Goal: Contribute content

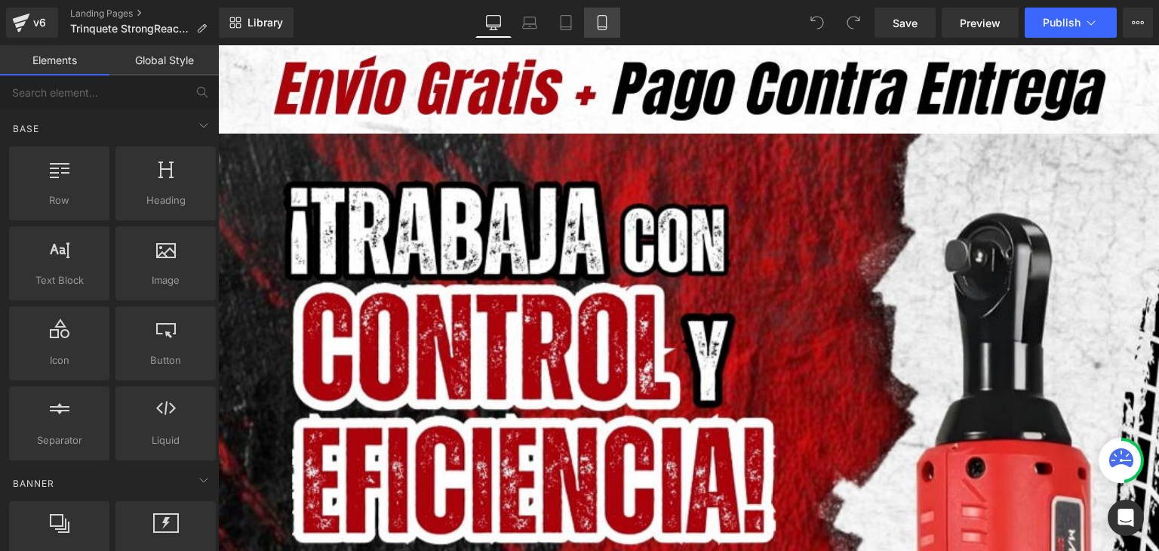
click at [611, 28] on link "Mobile" at bounding box center [602, 23] width 36 height 30
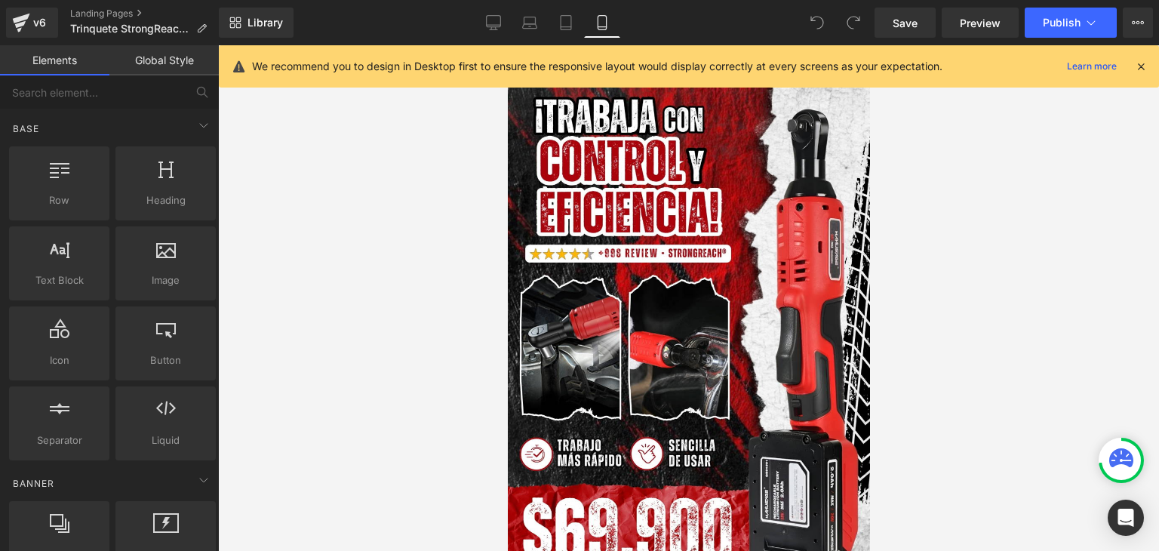
click at [1144, 63] on icon at bounding box center [1141, 67] width 14 height 14
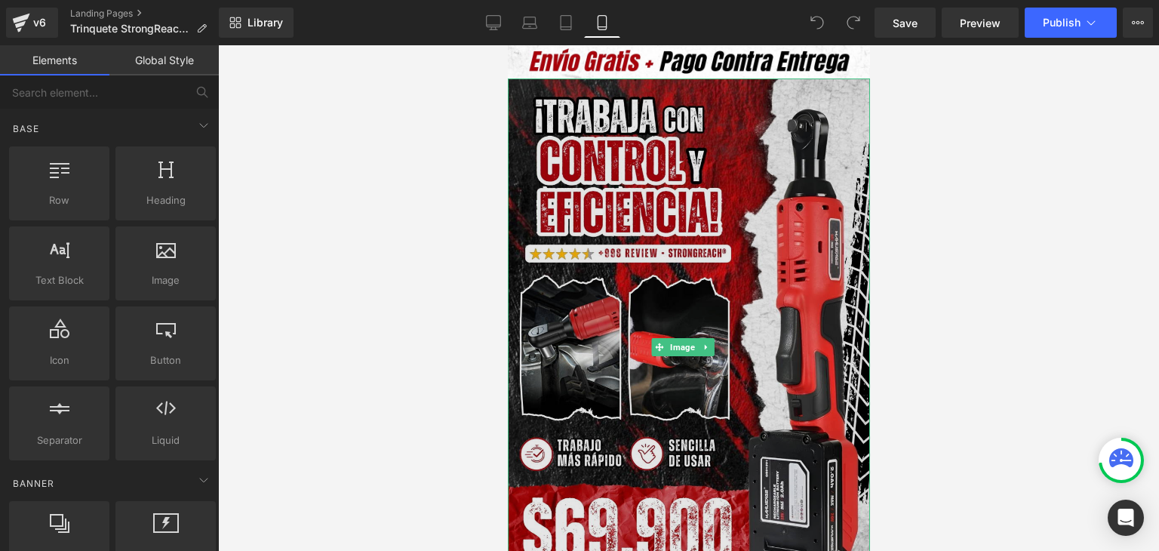
click at [714, 235] on img at bounding box center [688, 346] width 362 height 537
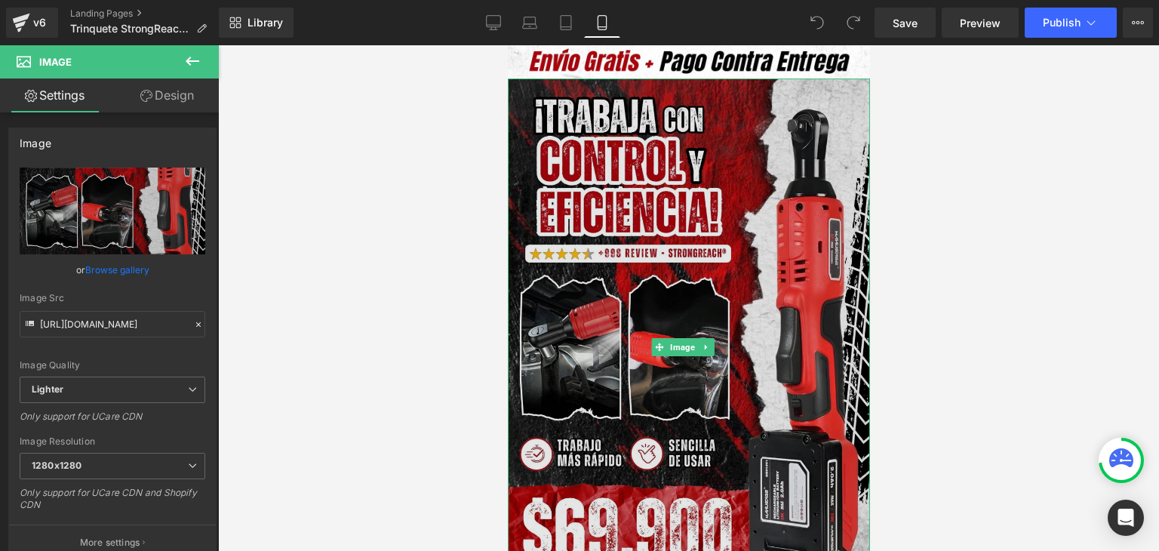
click at [705, 242] on img at bounding box center [688, 346] width 362 height 537
click at [684, 195] on img at bounding box center [688, 346] width 362 height 537
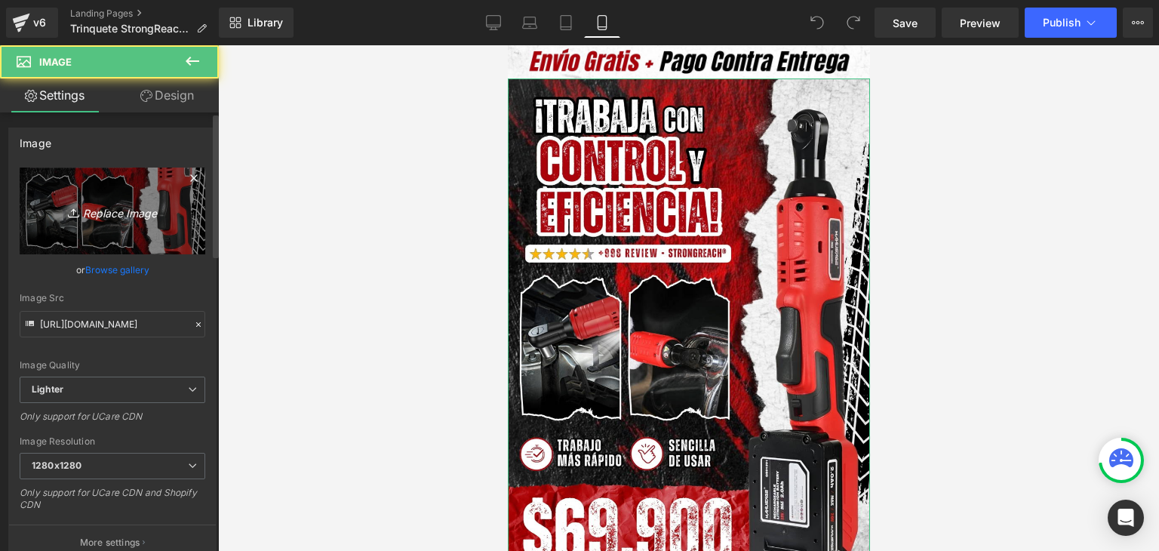
click at [57, 215] on icon "Replace Image" at bounding box center [112, 210] width 121 height 19
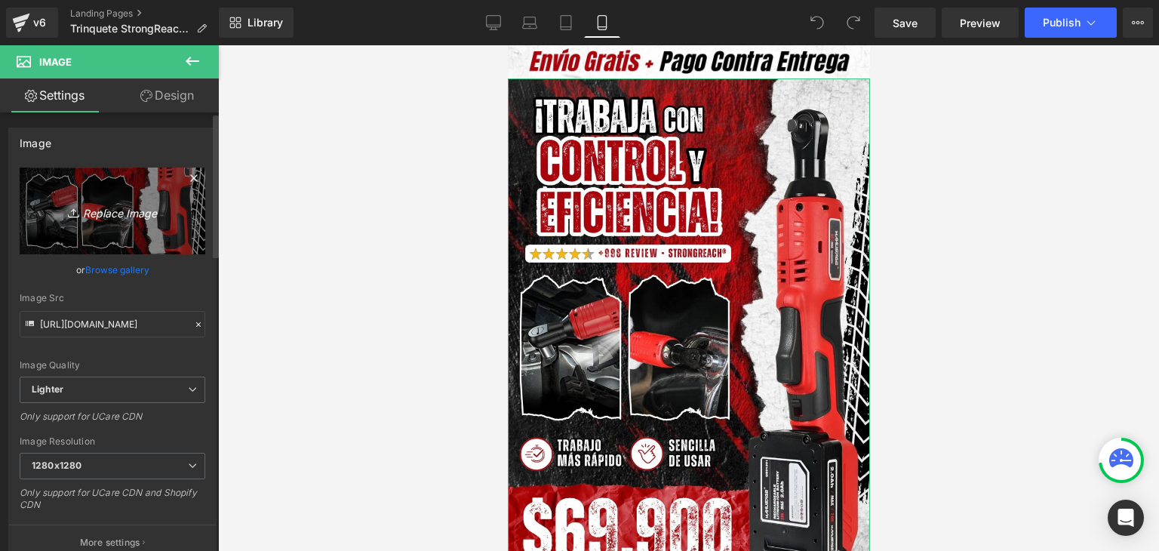
type input "C:\fakepath\Banner Landing.webp"
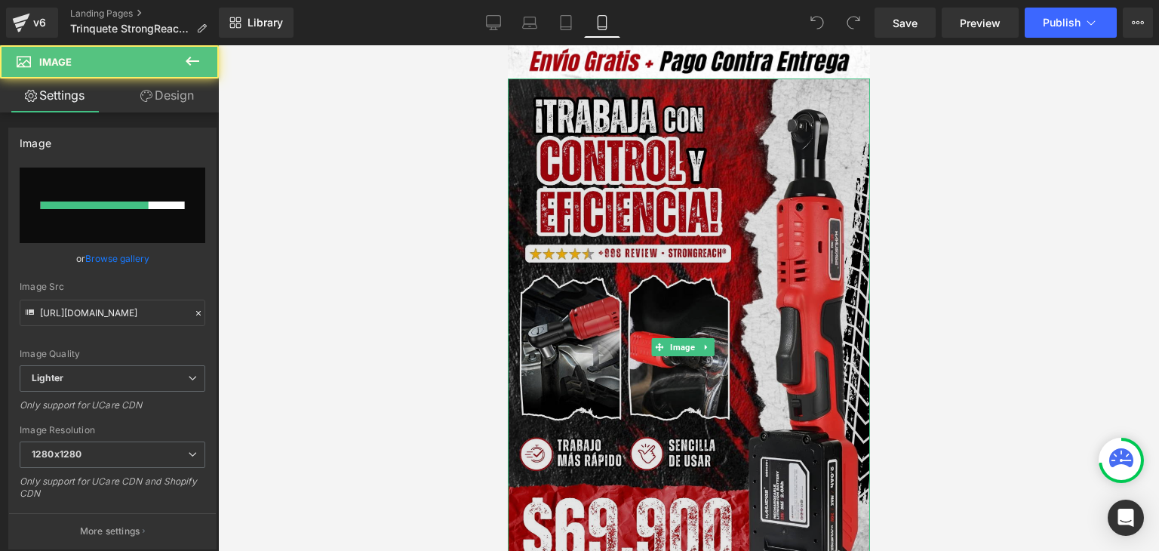
click at [728, 243] on img at bounding box center [688, 346] width 362 height 537
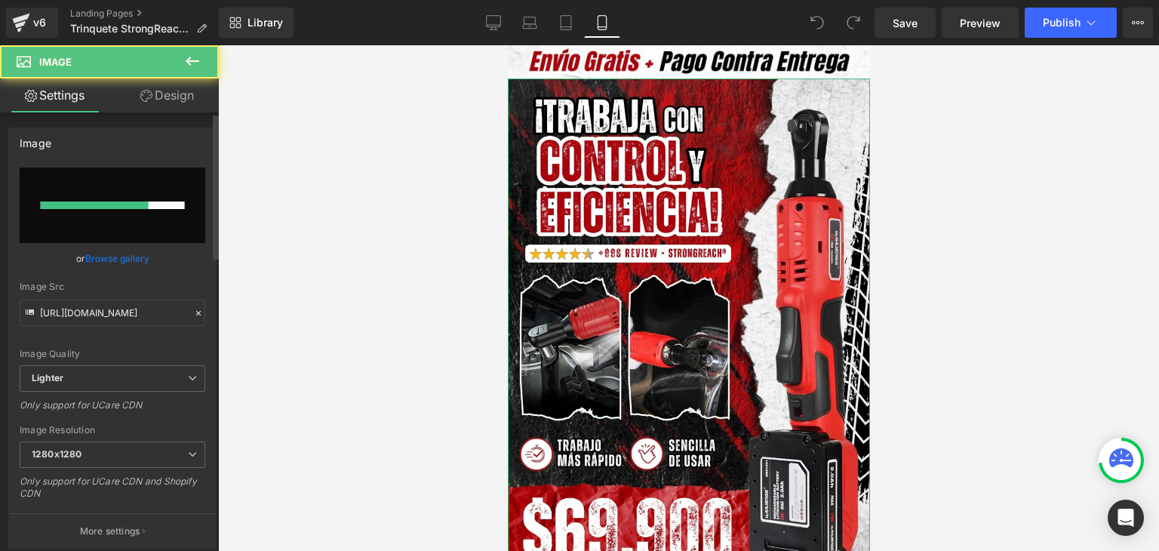
click at [109, 254] on link "Browse gallery" at bounding box center [117, 258] width 64 height 26
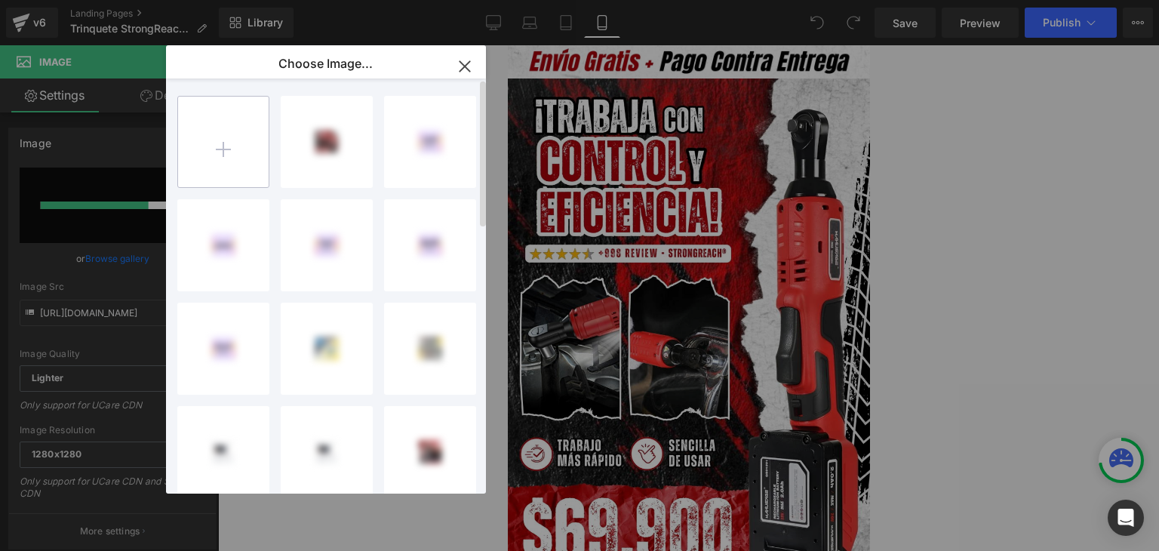
click at [232, 147] on input "file" at bounding box center [223, 142] width 91 height 91
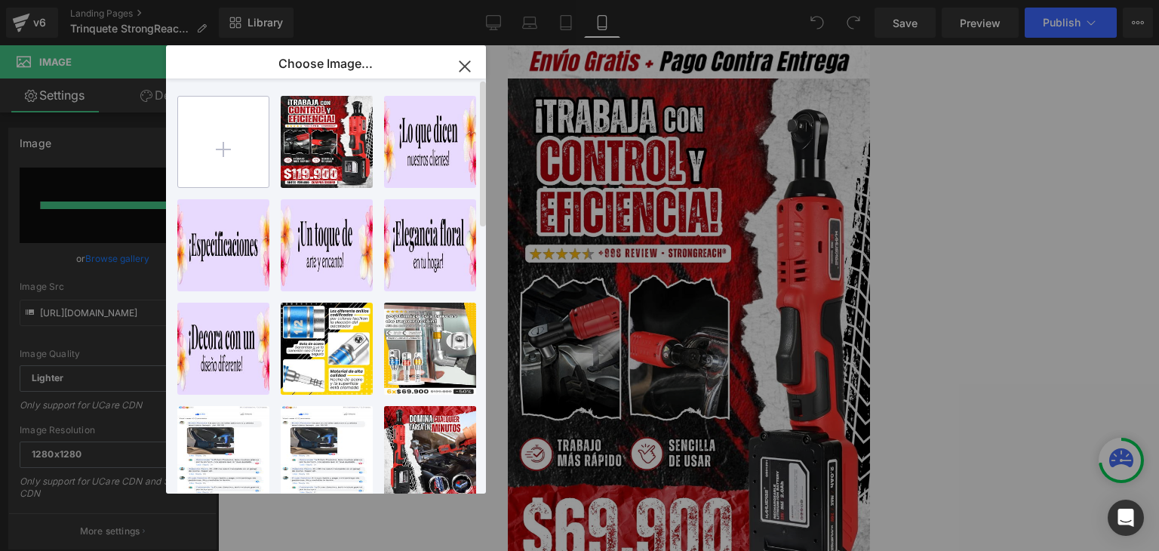
type input "[URL][DOMAIN_NAME]"
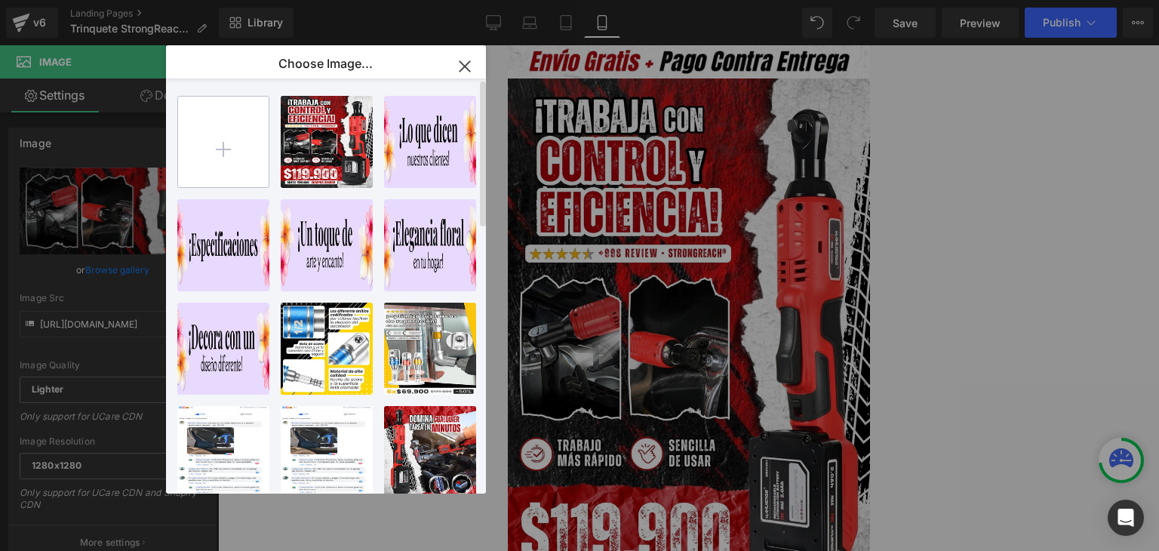
type input "C:\fakepath\Banner Landing.webp"
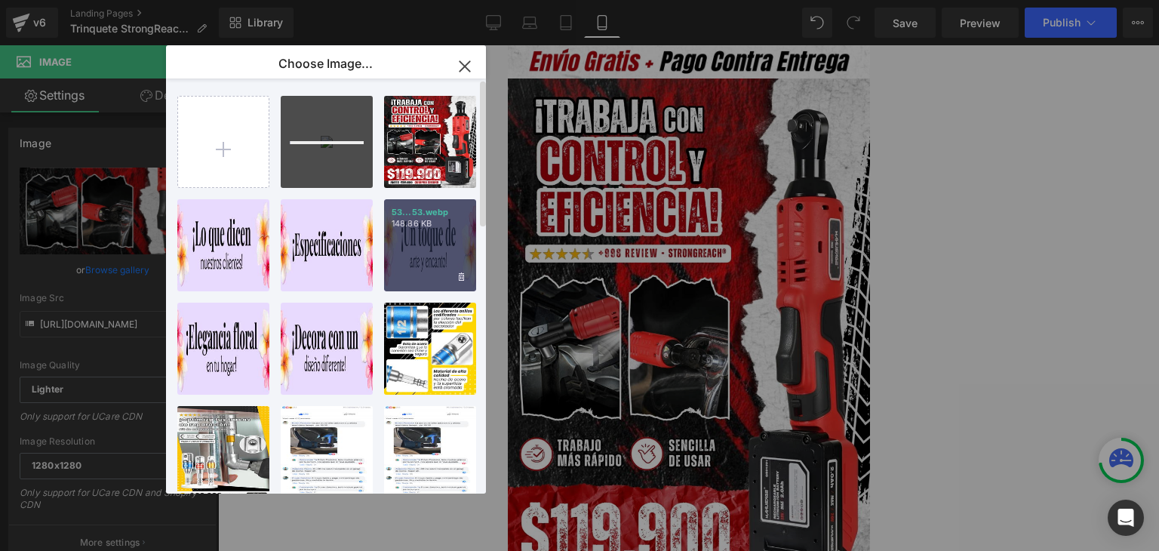
type input "[URL][DOMAIN_NAME]"
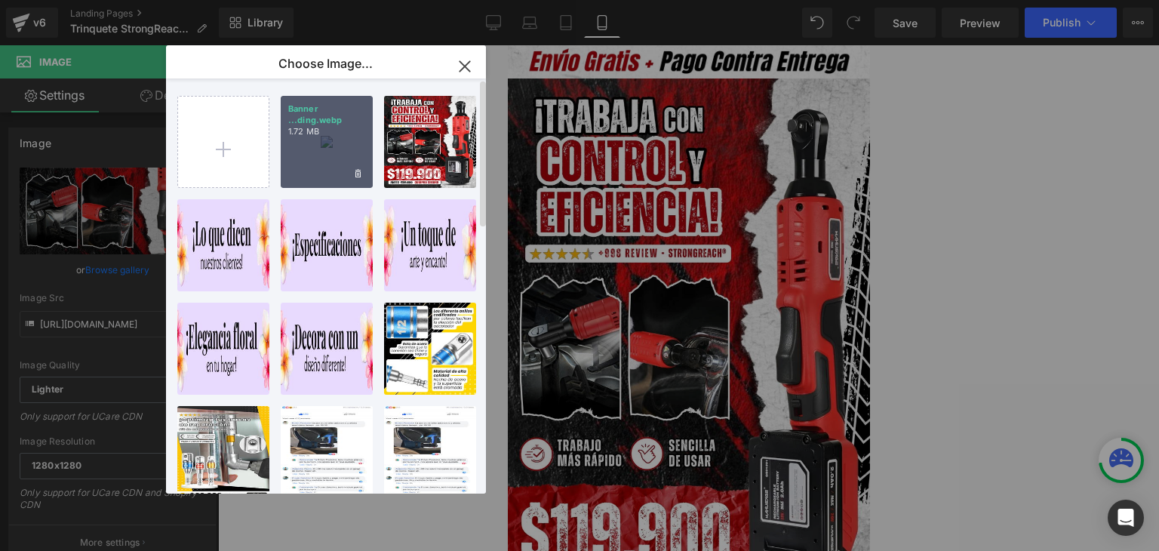
click at [318, 159] on div "Banner ...ding.webp 1.72 MB" at bounding box center [327, 142] width 92 height 92
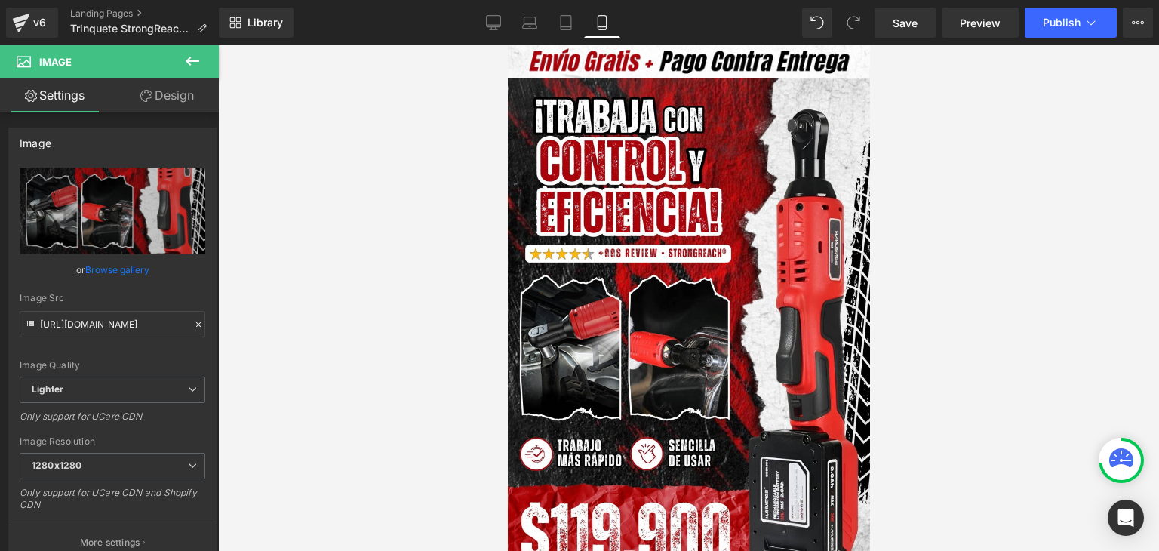
type input "[URL][DOMAIN_NAME]"
click at [1044, 20] on span "Publish" at bounding box center [1062, 23] width 38 height 12
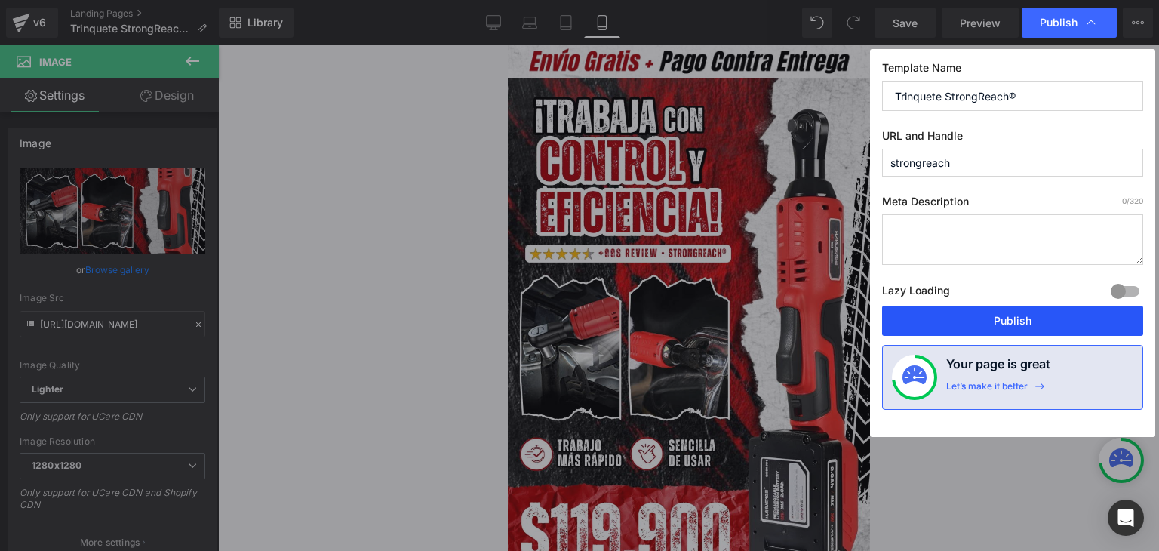
click at [983, 324] on button "Publish" at bounding box center [1012, 321] width 261 height 30
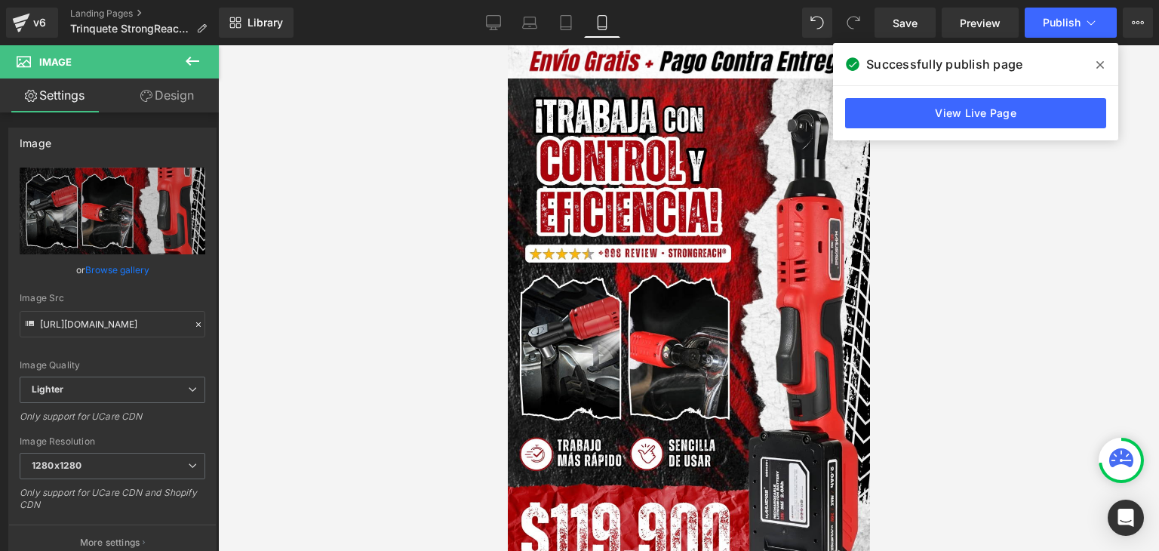
click at [1094, 65] on span at bounding box center [1100, 65] width 24 height 24
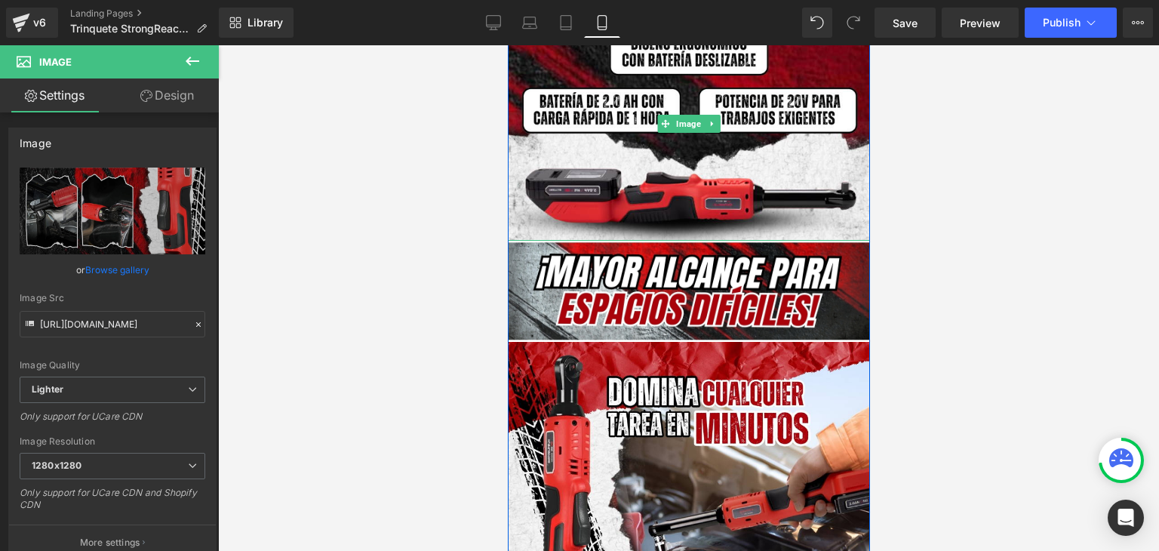
scroll to position [1509, 0]
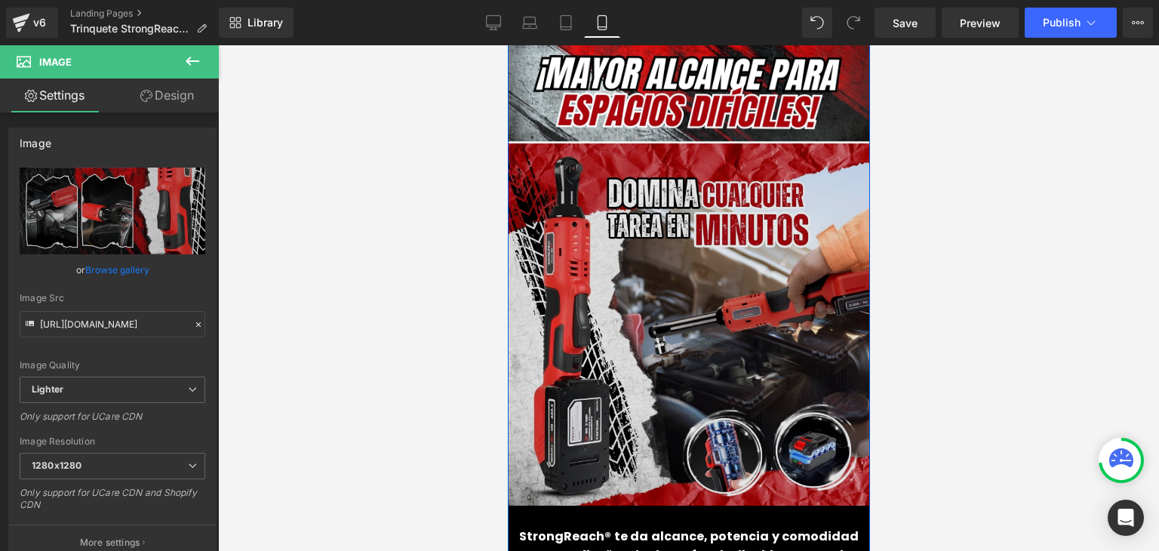
click at [695, 263] on img at bounding box center [688, 324] width 362 height 362
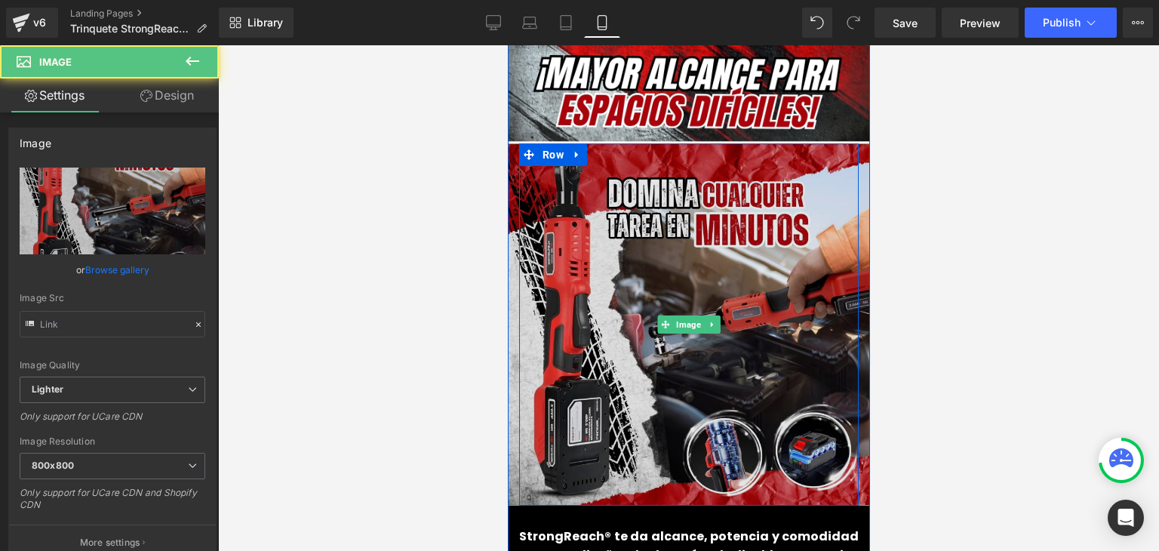
type input "[URL][DOMAIN_NAME]"
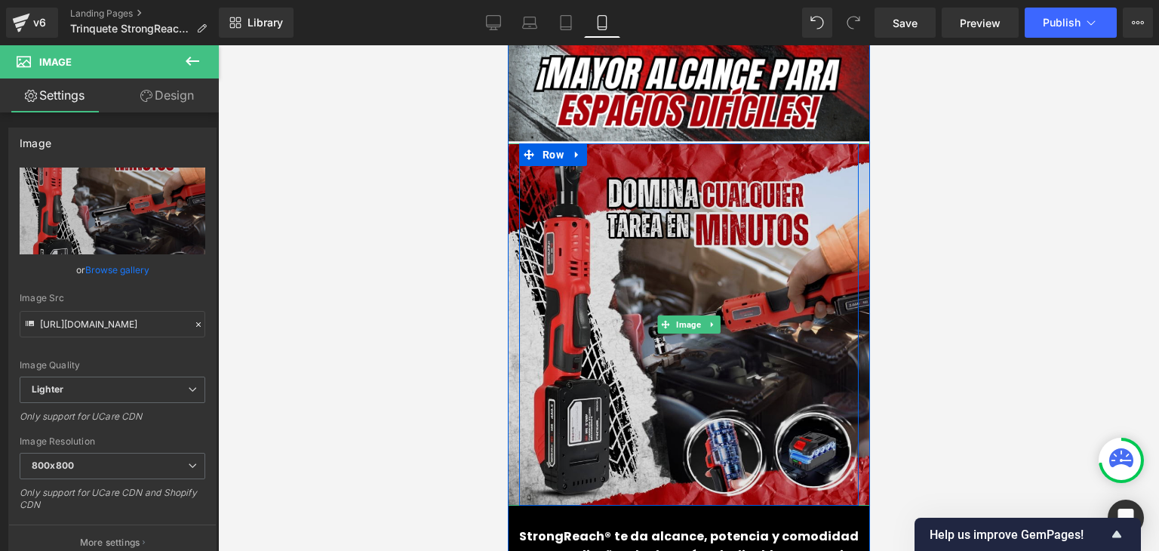
click at [689, 219] on img at bounding box center [688, 324] width 362 height 362
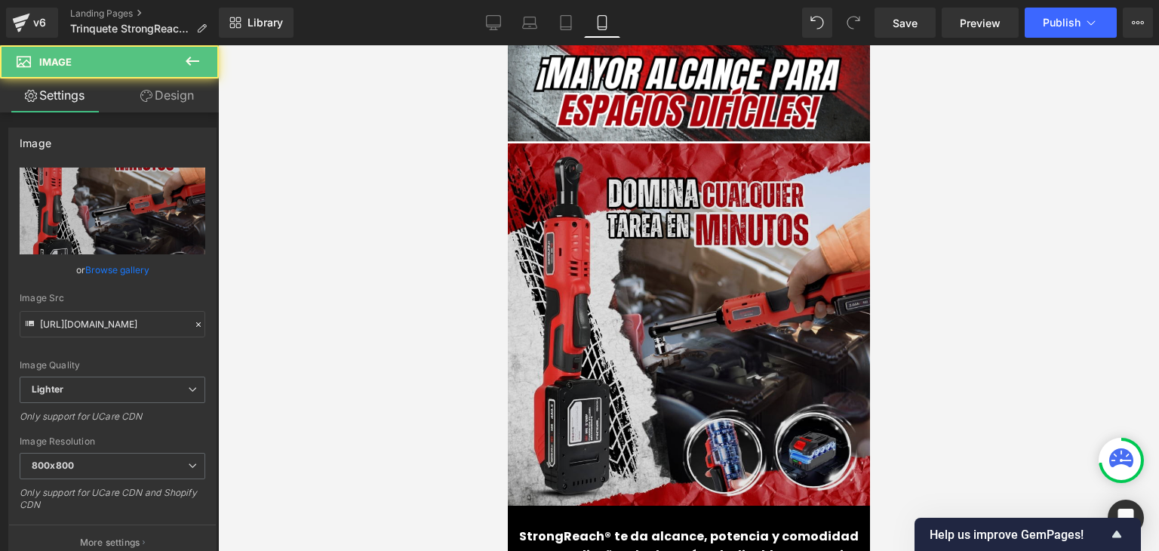
click at [727, 195] on img at bounding box center [688, 324] width 362 height 362
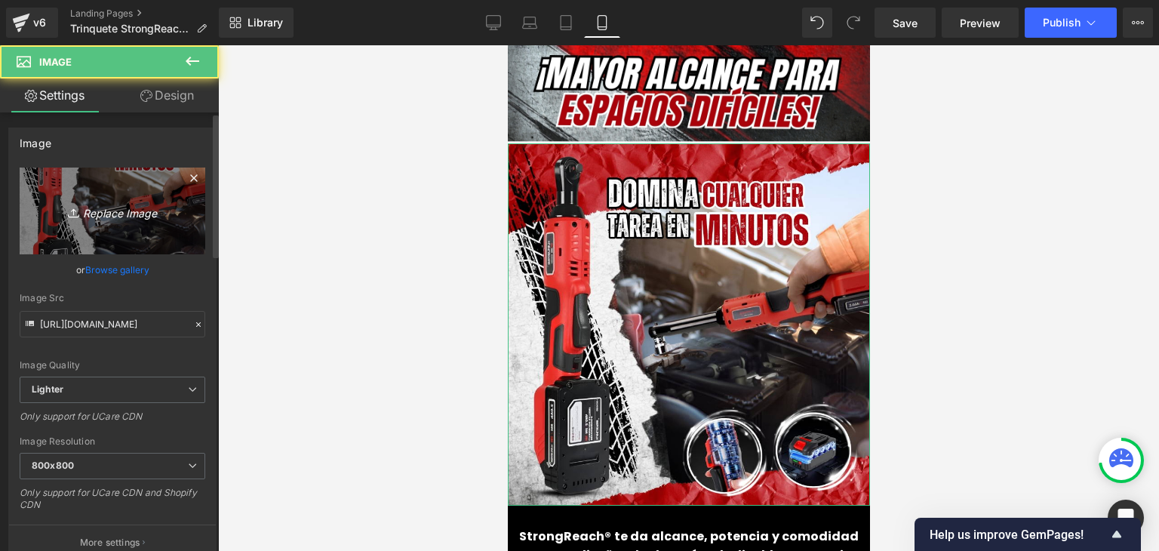
click at [137, 225] on link "Replace Image" at bounding box center [113, 211] width 186 height 87
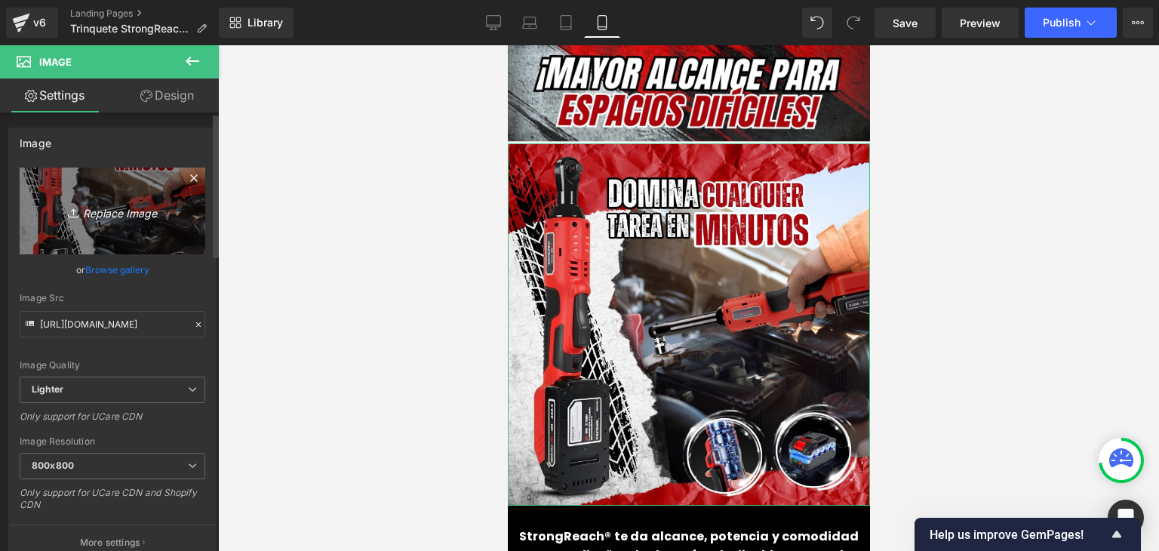
type input "C:\fakepath\(Español).webp"
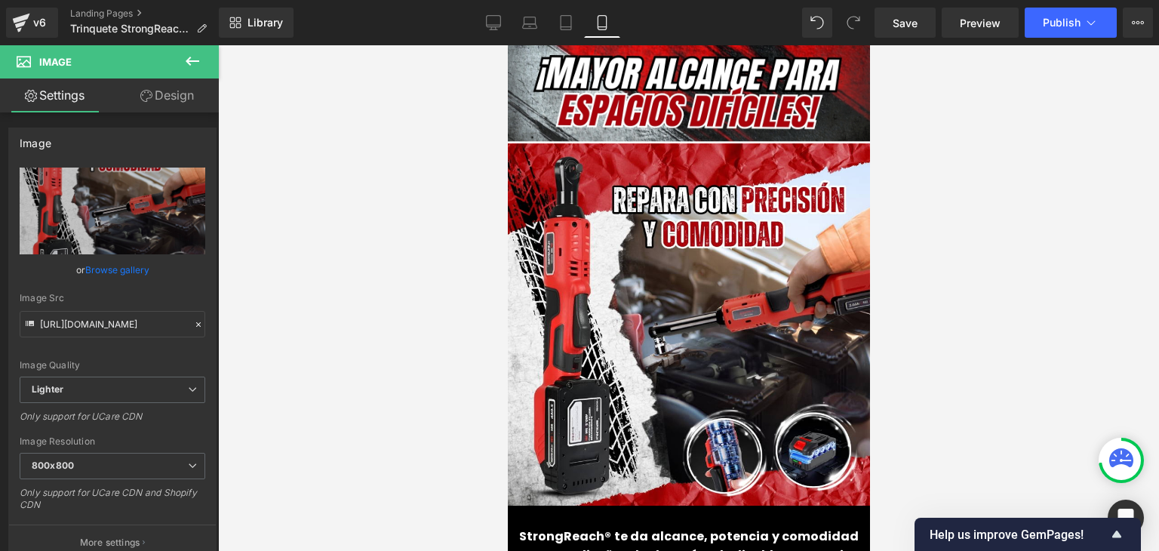
type input "[URL][DOMAIN_NAME]"
click at [1047, 25] on span "Publish" at bounding box center [1062, 23] width 38 height 12
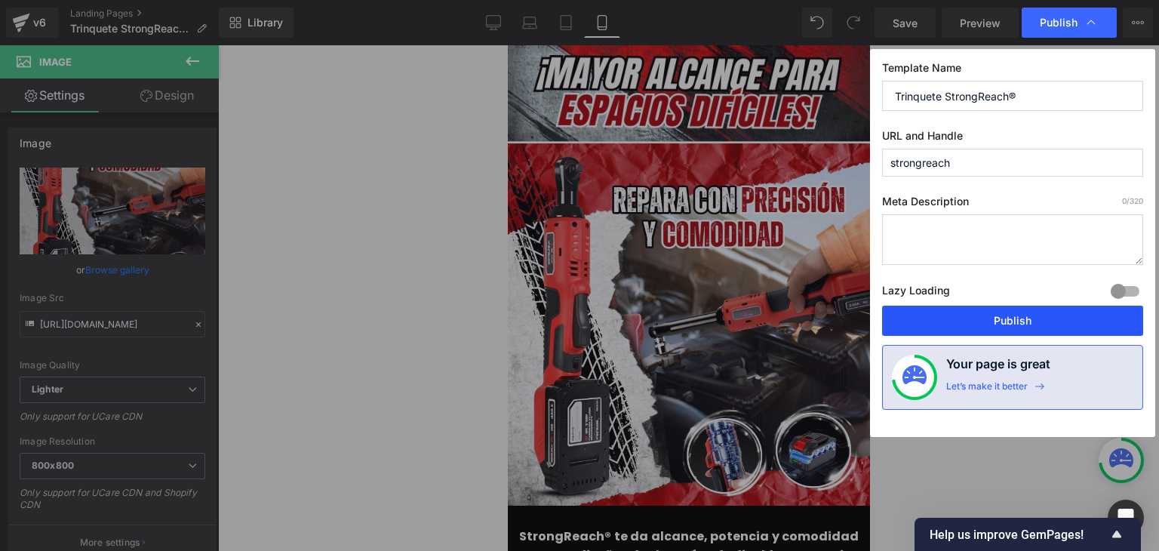
click at [999, 323] on button "Publish" at bounding box center [1012, 321] width 261 height 30
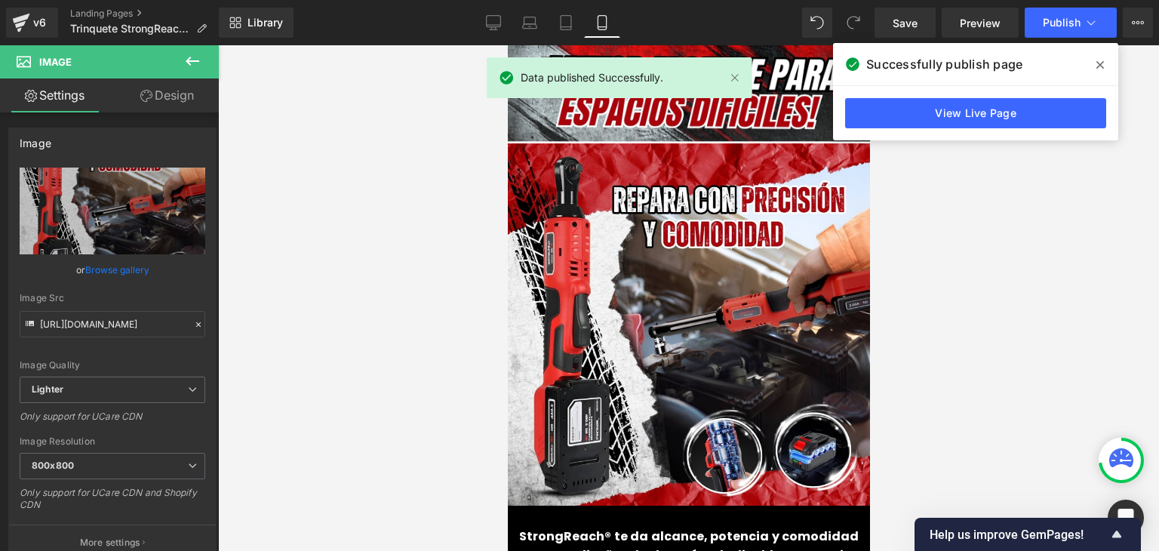
click at [1105, 66] on span at bounding box center [1100, 65] width 24 height 24
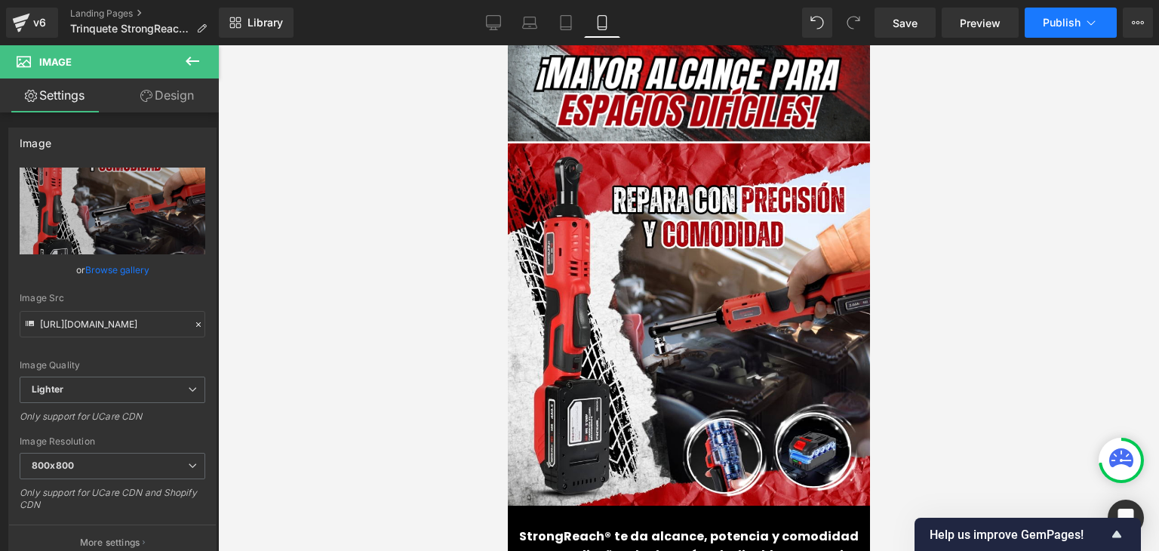
click at [1056, 26] on span "Publish" at bounding box center [1062, 23] width 38 height 12
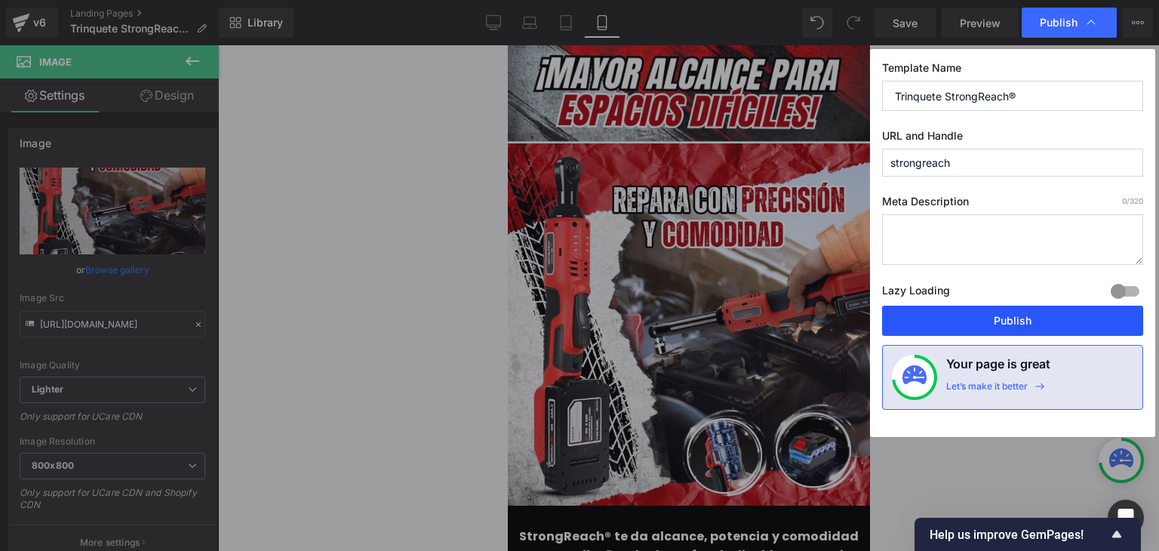
click at [1014, 318] on button "Publish" at bounding box center [1012, 321] width 261 height 30
